Goal: Find specific page/section

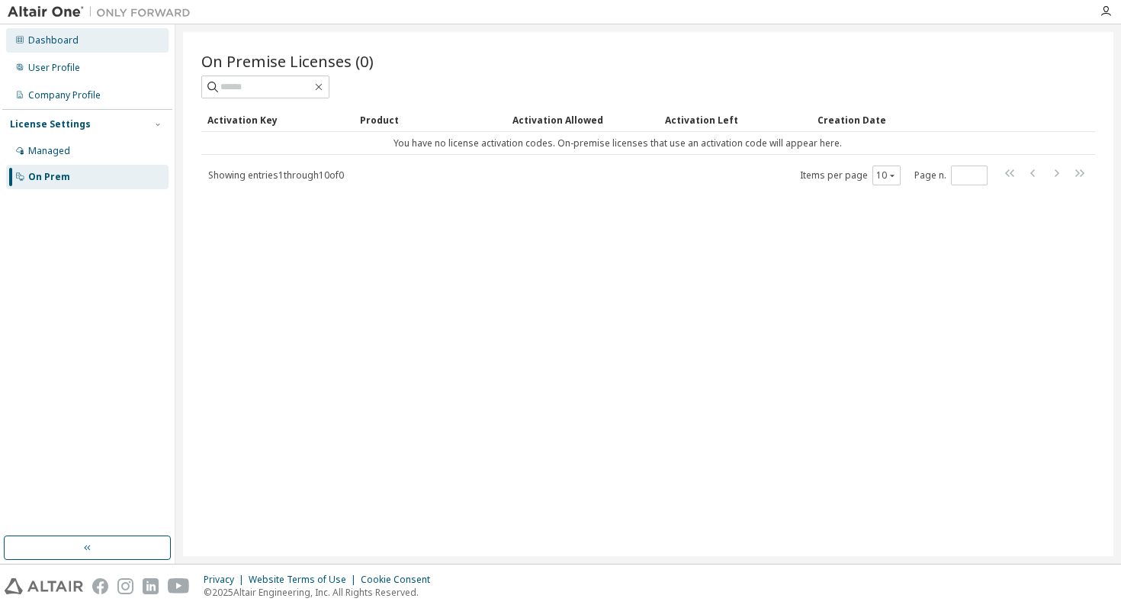
click at [59, 33] on div "Dashboard" at bounding box center [87, 40] width 163 height 24
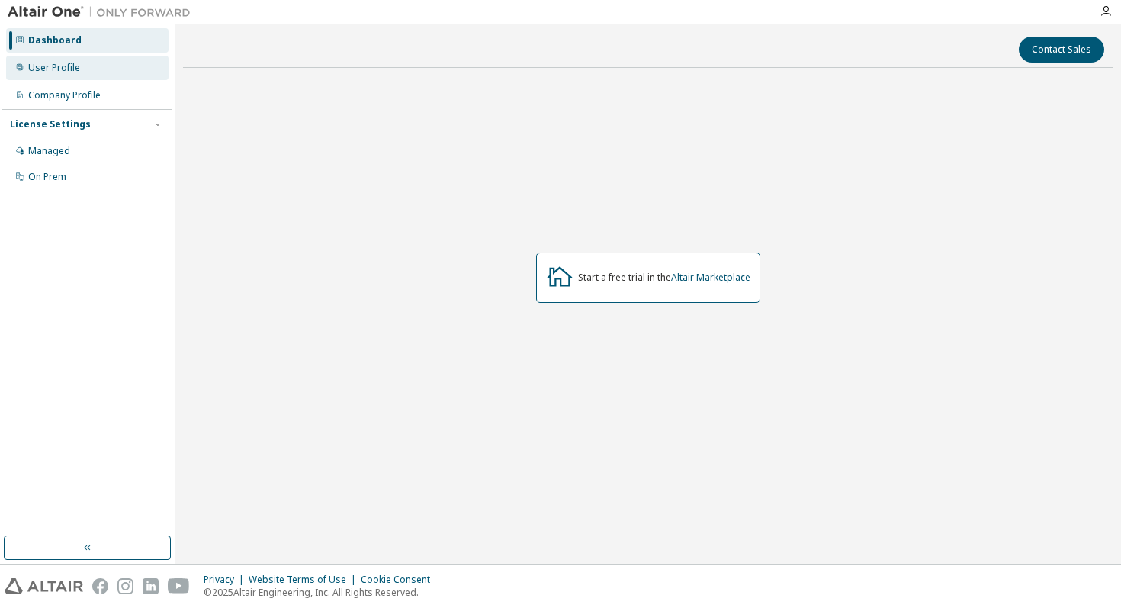
click at [96, 69] on div "User Profile" at bounding box center [87, 68] width 163 height 24
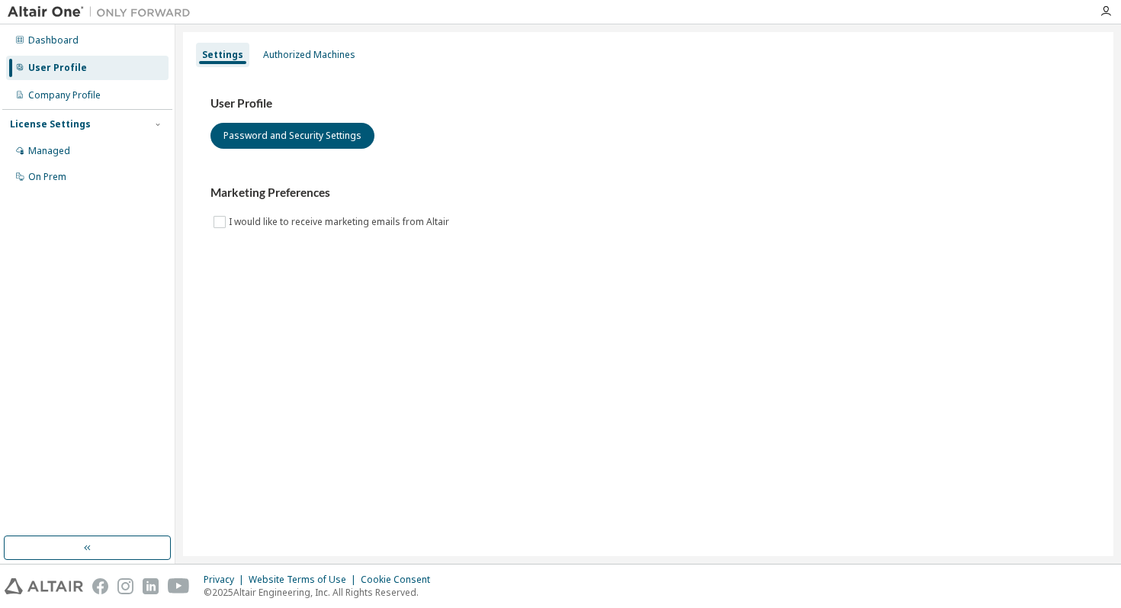
click at [26, 12] on img at bounding box center [103, 12] width 191 height 15
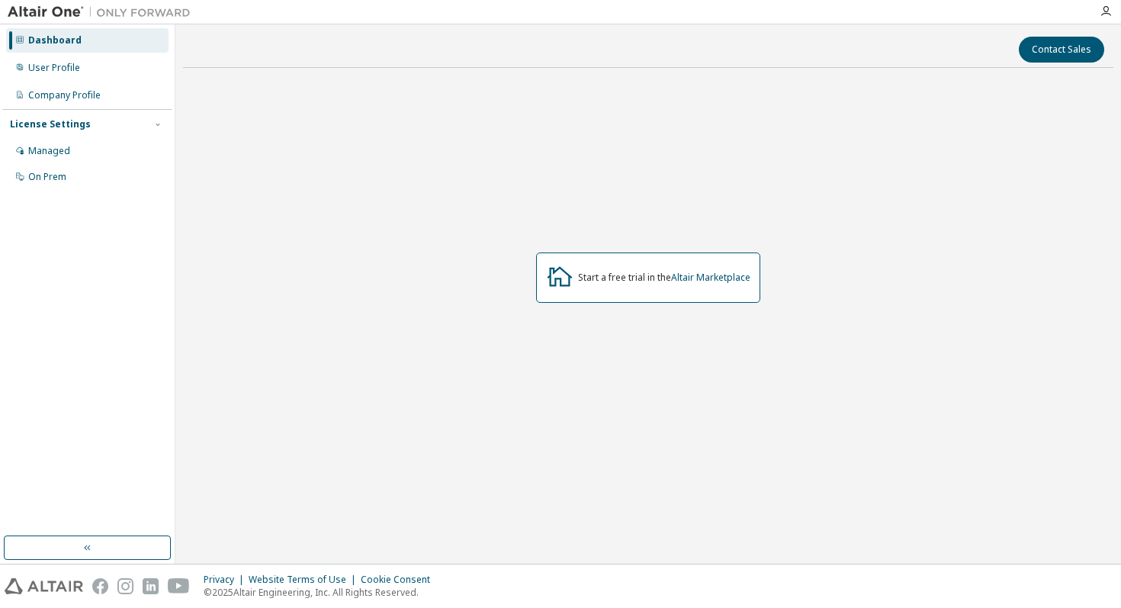
click at [40, 17] on img at bounding box center [103, 12] width 191 height 15
